Goal: Task Accomplishment & Management: Manage account settings

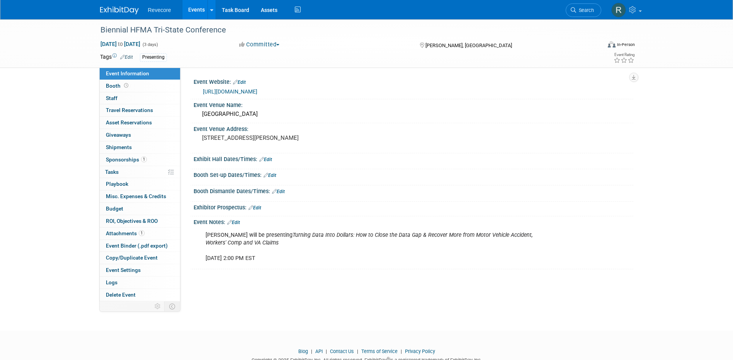
click at [195, 12] on link "Events" at bounding box center [196, 9] width 28 height 19
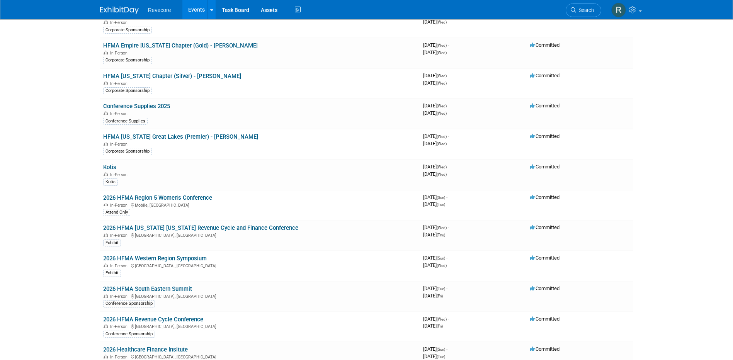
scroll to position [734, 0]
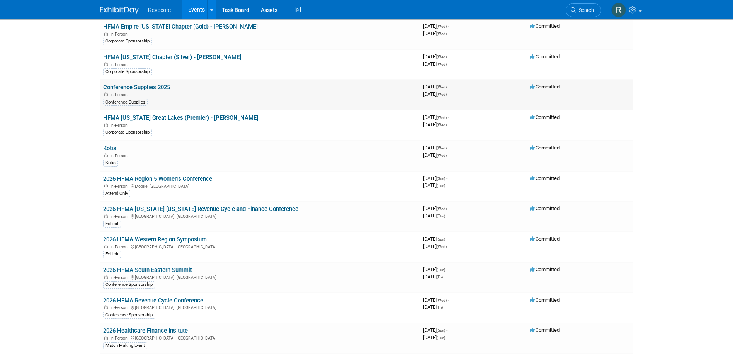
click at [150, 88] on link "Conference Supplies 2025" at bounding box center [136, 87] width 67 height 7
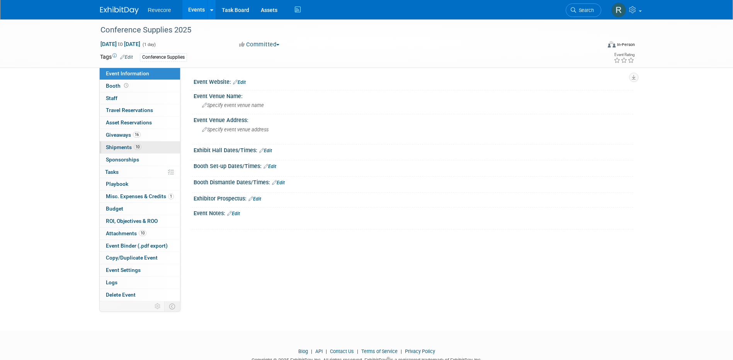
click at [166, 143] on link "10 Shipments 10" at bounding box center [140, 147] width 80 height 12
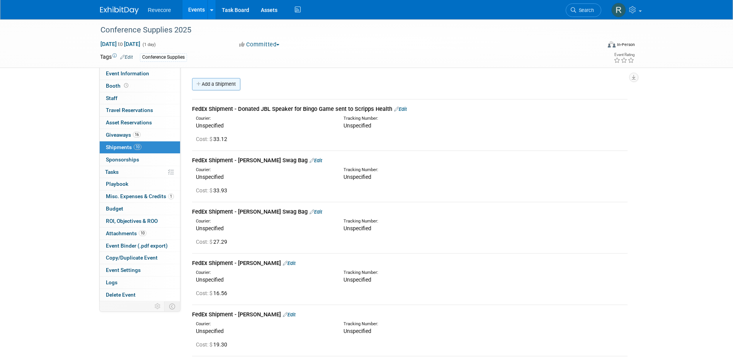
click at [239, 87] on link "Add a Shipment" at bounding box center [216, 84] width 48 height 12
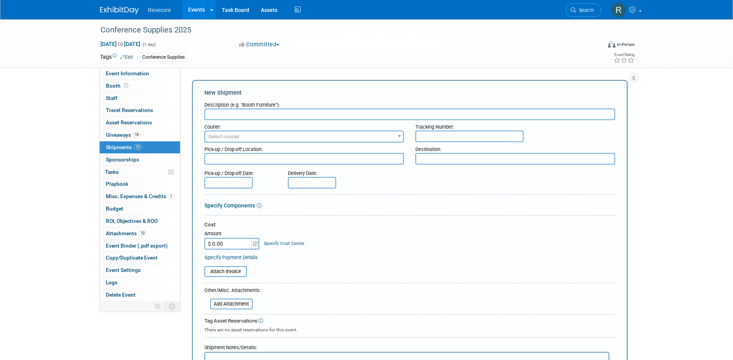
click at [220, 239] on input "$ 0.00" at bounding box center [228, 244] width 48 height 12
type input "$ 16.99"
click at [347, 238] on div "Cost: Amount $ 16.99 Specify Cost Center Cost Center -- Not Specified --" at bounding box center [409, 235] width 411 height 28
click at [235, 116] on input "text" at bounding box center [409, 115] width 411 height 12
paste input "FedEx - Shipped Carhartt Bag and swag to Adam Gobin for Kimberly Farmer"
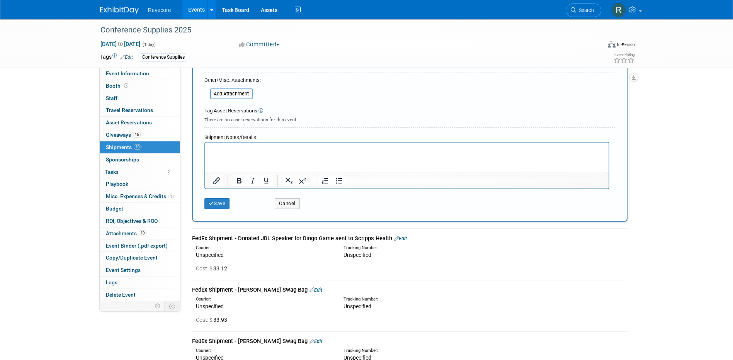
scroll to position [270, 0]
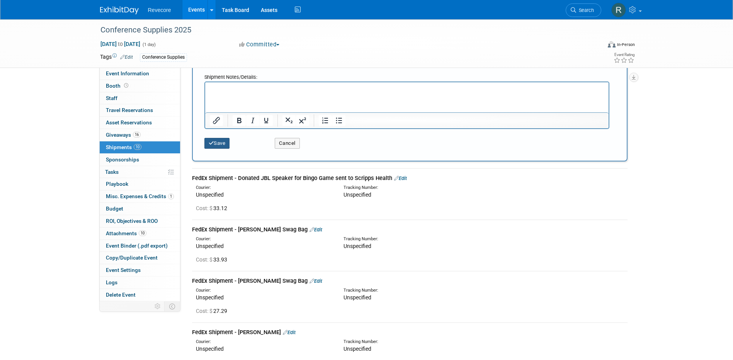
type input "FedEx - Shipped Carhartt Bag and swag to Adam Gobin for Kimberly Farmer"
click at [229, 144] on button "Save" at bounding box center [216, 143] width 25 height 11
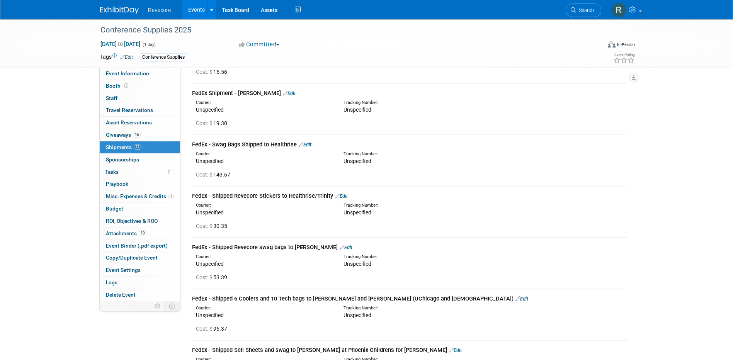
scroll to position [195, 0]
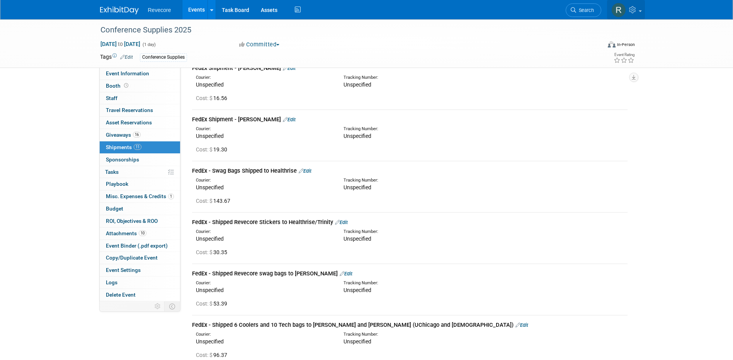
click at [643, 12] on link at bounding box center [626, 9] width 38 height 19
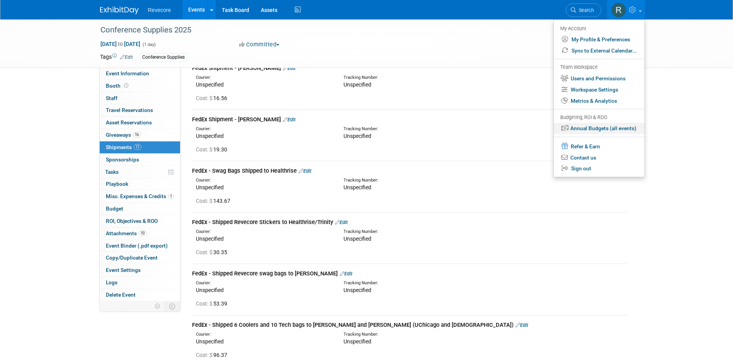
click at [618, 126] on link "Annual Budgets (all events)" at bounding box center [598, 128] width 91 height 11
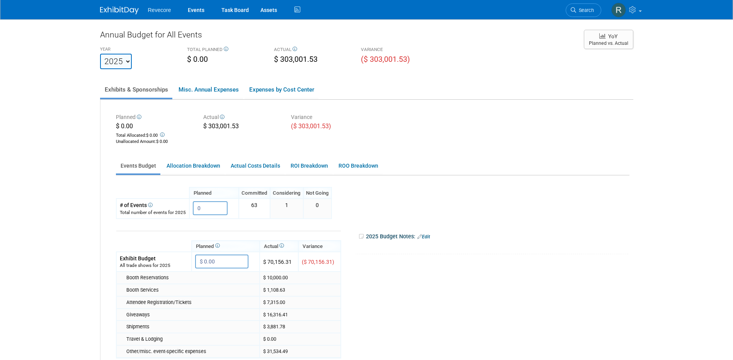
drag, startPoint x: 0, startPoint y: 0, endPoint x: 618, endPoint y: 126, distance: 630.3
click at [618, 126] on div "Planned $ 0.00 Total Allocated: $ 0.00 Unallocated Amount : $ 0.00 Actual $ 303…" at bounding box center [372, 128] width 525 height 35
click at [645, 121] on body "Revecore Events Task Board Assets" at bounding box center [366, 180] width 733 height 360
click at [233, 12] on link "Task Board" at bounding box center [235, 9] width 39 height 19
